Goal: Task Accomplishment & Management: Use online tool/utility

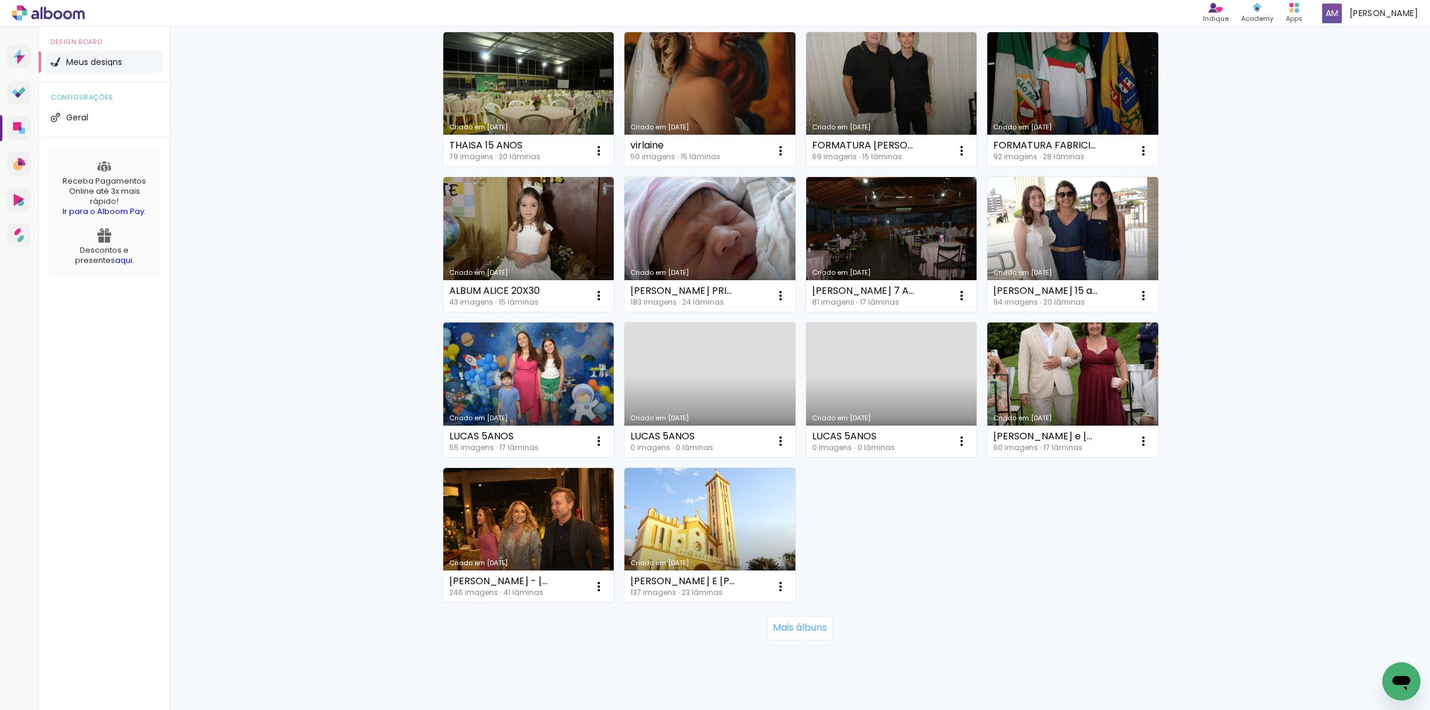
scroll to position [584, 0]
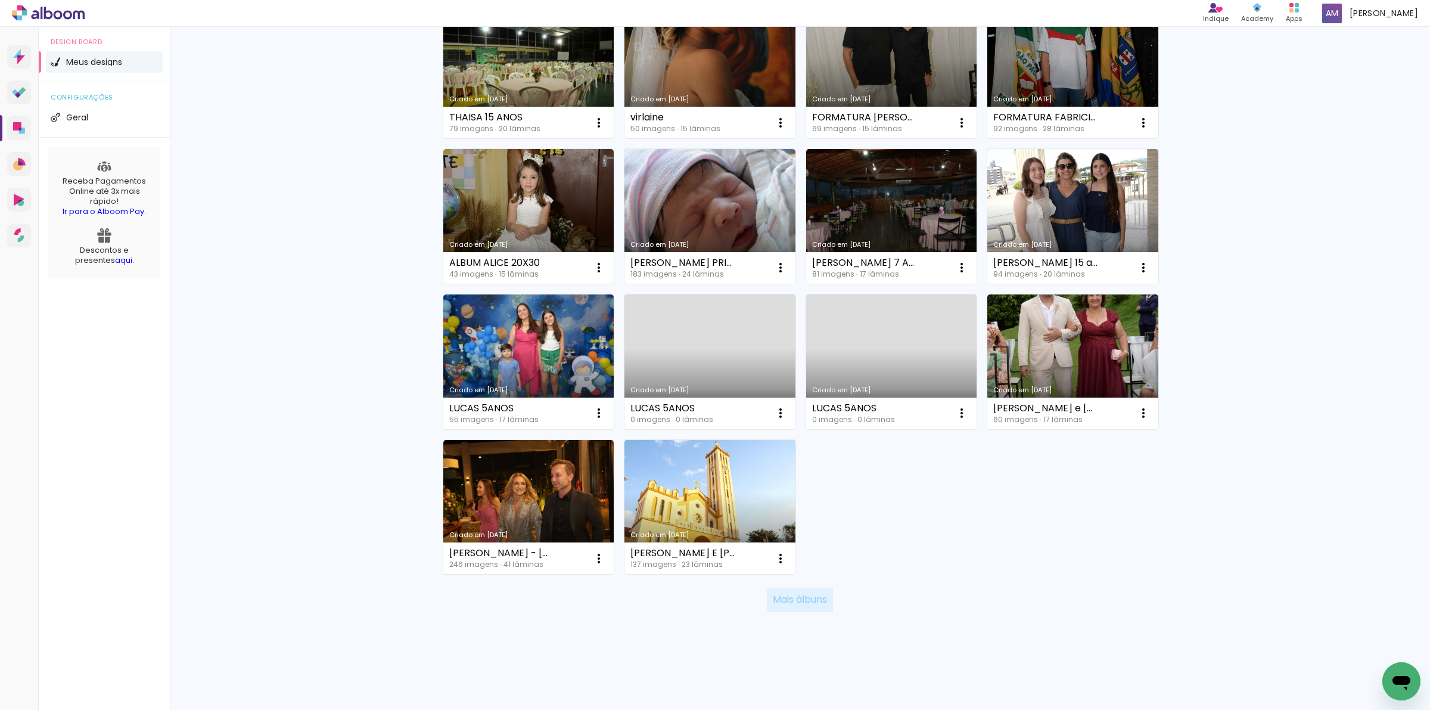
click at [0, 0] on slot "Mais álbuns" at bounding box center [0, 0] width 0 height 0
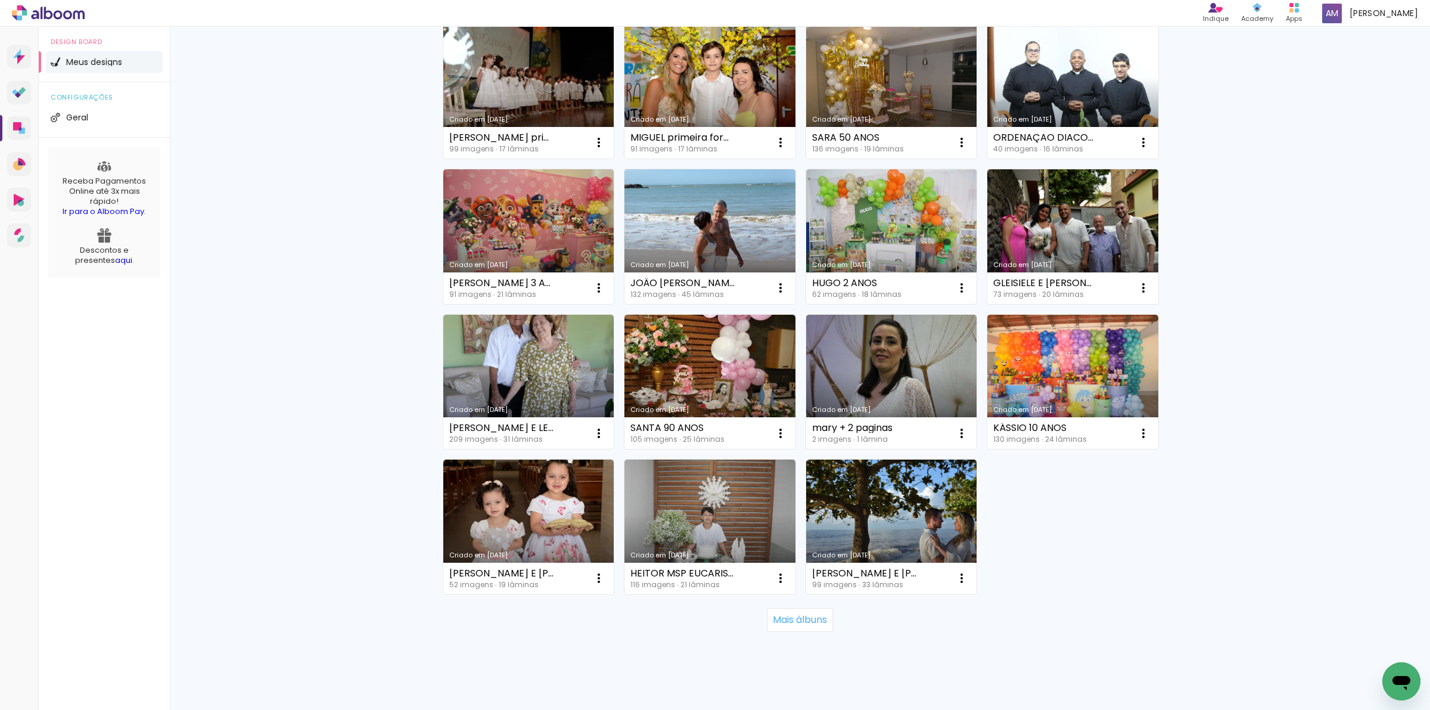
scroll to position [1437, 0]
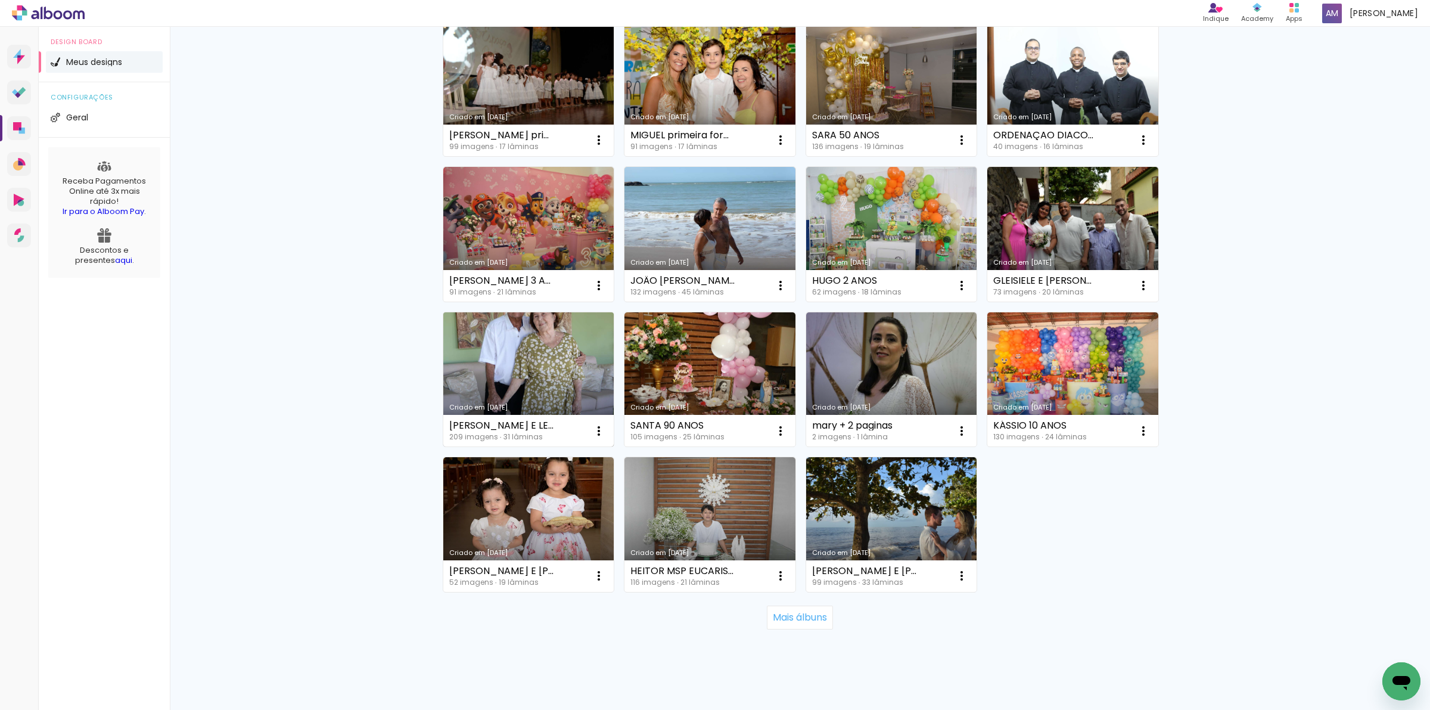
click at [498, 359] on link "Criado em [DATE]" at bounding box center [528, 379] width 171 height 135
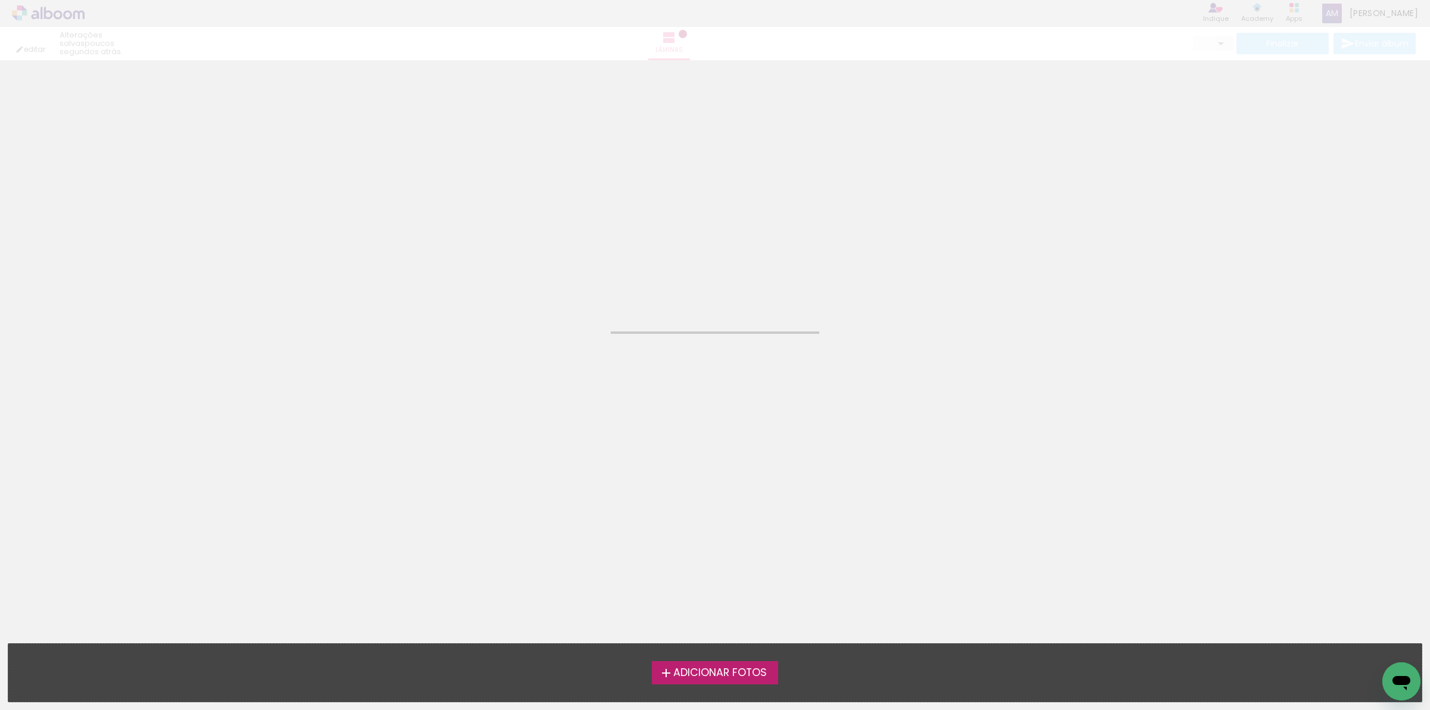
click at [498, 359] on neon-animated-pages "Confirmar Cancelar" at bounding box center [715, 385] width 1430 height 650
